Goal: Check status: Check status

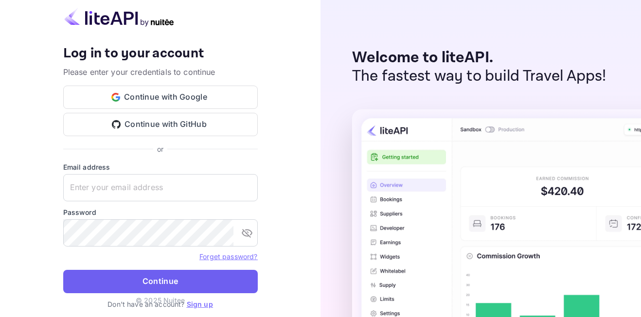
type input "[EMAIL_ADDRESS][DOMAIN_NAME]"
click at [114, 277] on button "Continue" at bounding box center [160, 281] width 195 height 23
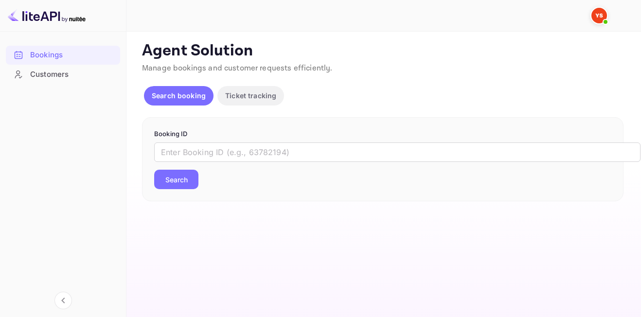
click at [201, 141] on form "Booking ID ​ Search" at bounding box center [382, 159] width 457 height 60
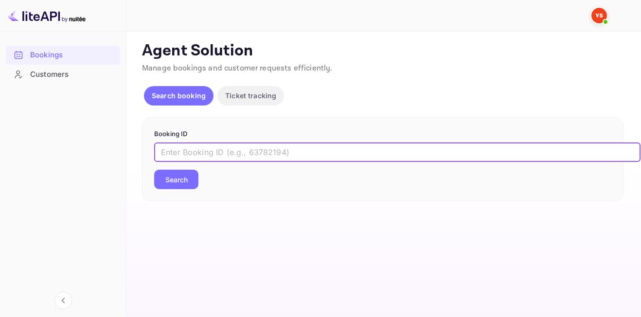
click at [199, 154] on input "text" at bounding box center [397, 151] width 486 height 19
paste input "9255772"
type input "9255772"
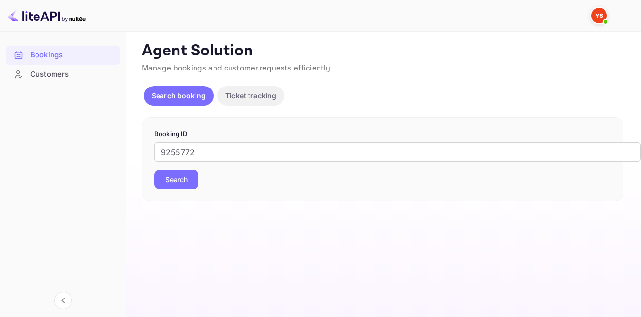
click at [185, 169] on div "9255772 ​ Search" at bounding box center [382, 165] width 457 height 47
click at [181, 189] on button "Search" at bounding box center [176, 179] width 44 height 19
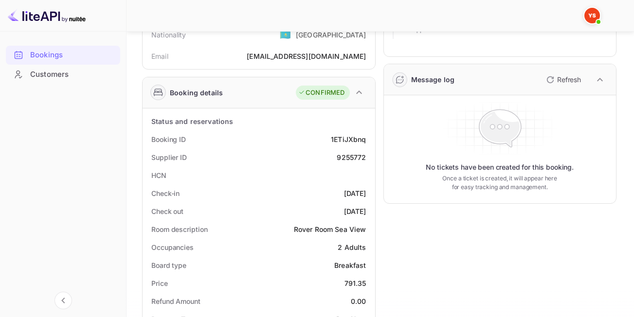
scroll to position [104, 0]
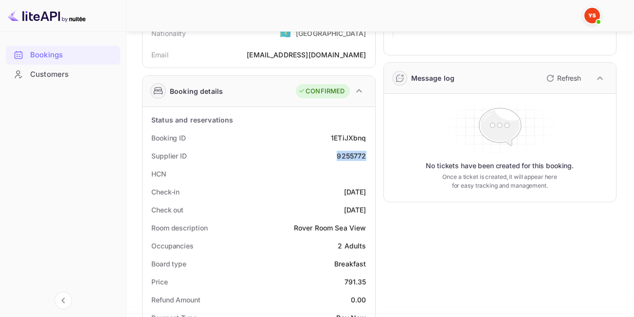
drag, startPoint x: 336, startPoint y: 159, endPoint x: 366, endPoint y: 157, distance: 29.7
click at [366, 157] on div "Supplier ID 9255772" at bounding box center [258, 156] width 225 height 18
copy div "9255772"
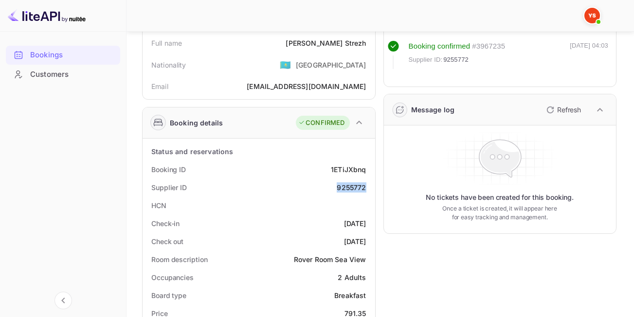
scroll to position [56, 0]
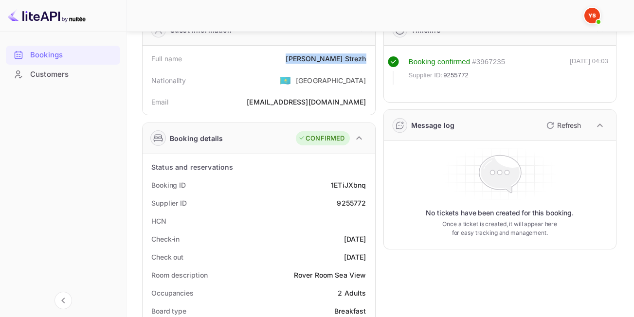
drag, startPoint x: 322, startPoint y: 59, endPoint x: 365, endPoint y: 64, distance: 43.5
click at [365, 64] on div "Full name [PERSON_NAME]" at bounding box center [258, 59] width 225 height 18
copy div "[PERSON_NAME]"
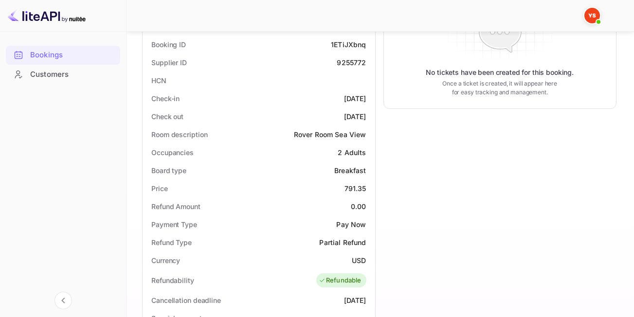
scroll to position [199, 0]
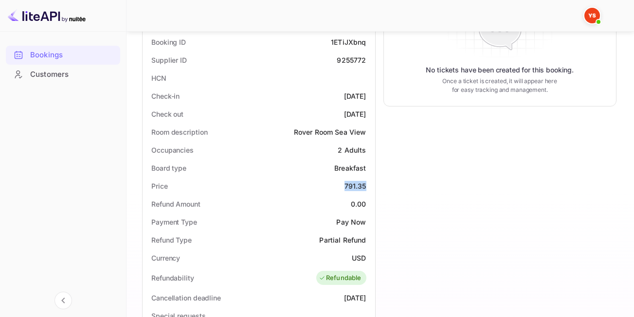
drag, startPoint x: 344, startPoint y: 185, endPoint x: 370, endPoint y: 189, distance: 25.5
click at [370, 189] on div "Price 791.35" at bounding box center [258, 186] width 225 height 18
copy div "791.35"
drag, startPoint x: 350, startPoint y: 256, endPoint x: 369, endPoint y: 258, distance: 19.1
click at [369, 258] on div "Currency USD" at bounding box center [258, 258] width 225 height 18
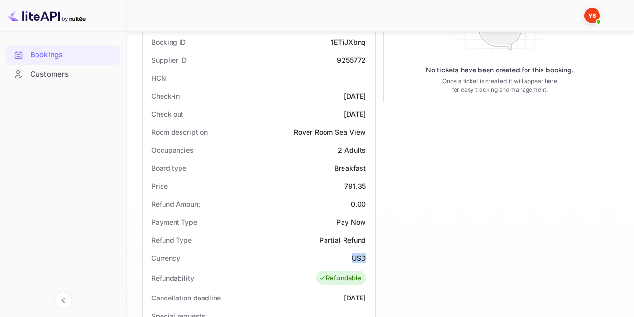
copy div "USD"
click at [384, 133] on div "Timeline Booking confirmed # 3967235 Supplier ID: 9255772 [DATE] 04:03 Message …" at bounding box center [495, 229] width 241 height 733
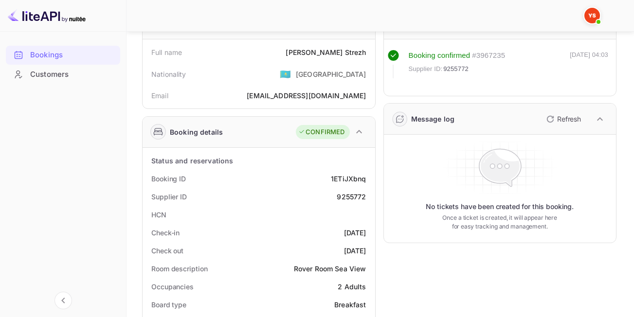
scroll to position [12, 0]
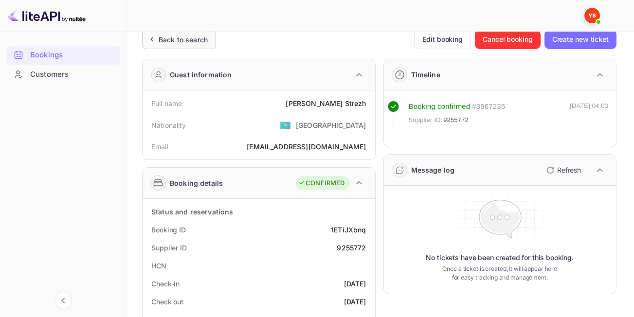
click at [188, 38] on div "Back to search" at bounding box center [183, 40] width 49 height 10
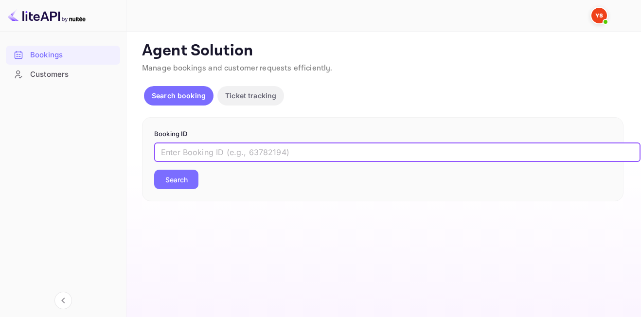
click at [218, 160] on input "text" at bounding box center [397, 151] width 486 height 19
paste input "9348542"
type input "9348542"
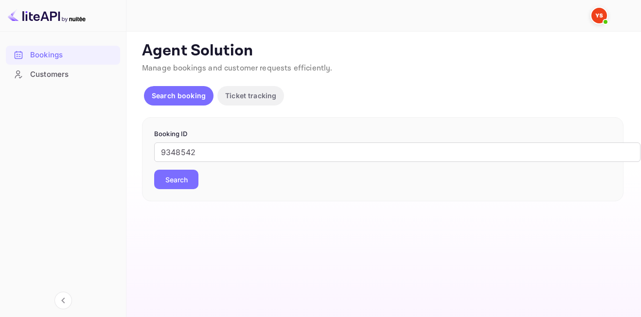
click at [169, 182] on button "Search" at bounding box center [176, 179] width 44 height 19
